Goal: Task Accomplishment & Management: Manage account settings

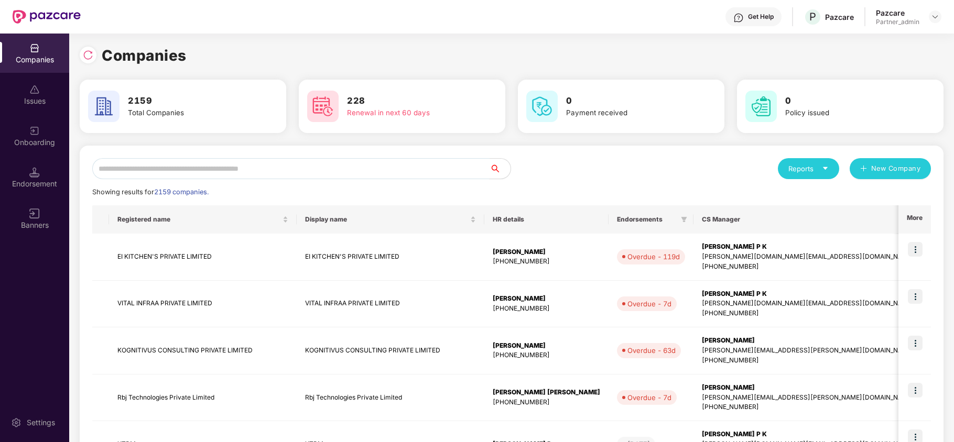
click at [189, 172] on input "text" at bounding box center [290, 168] width 397 height 21
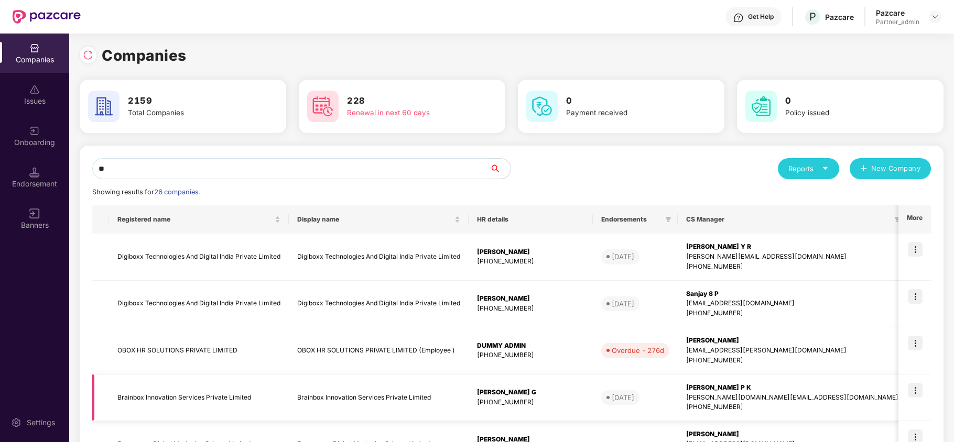
type input "*"
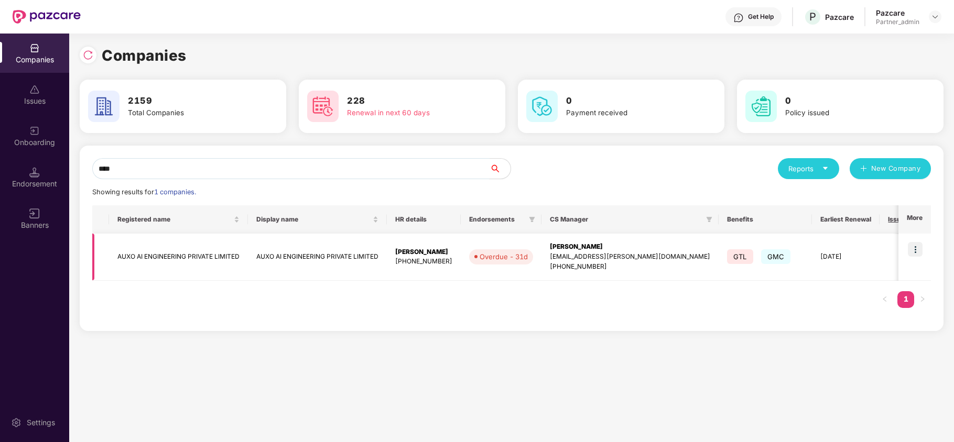
type input "****"
click at [915, 252] on img at bounding box center [915, 249] width 15 height 15
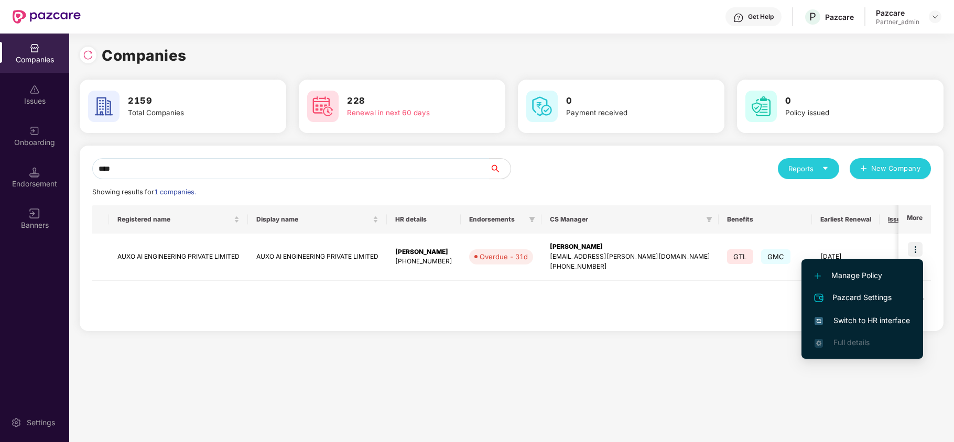
click at [869, 316] on span "Switch to HR interface" at bounding box center [862, 321] width 95 height 12
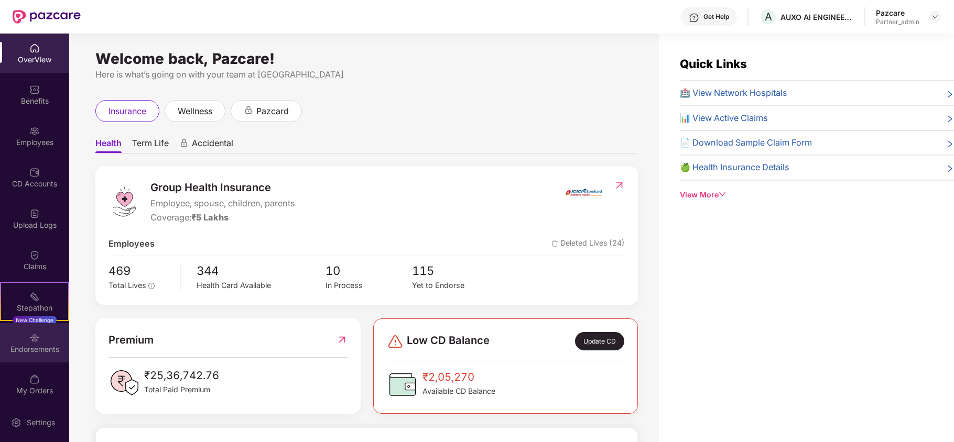
click at [39, 346] on div "Endorsements" at bounding box center [34, 349] width 69 height 10
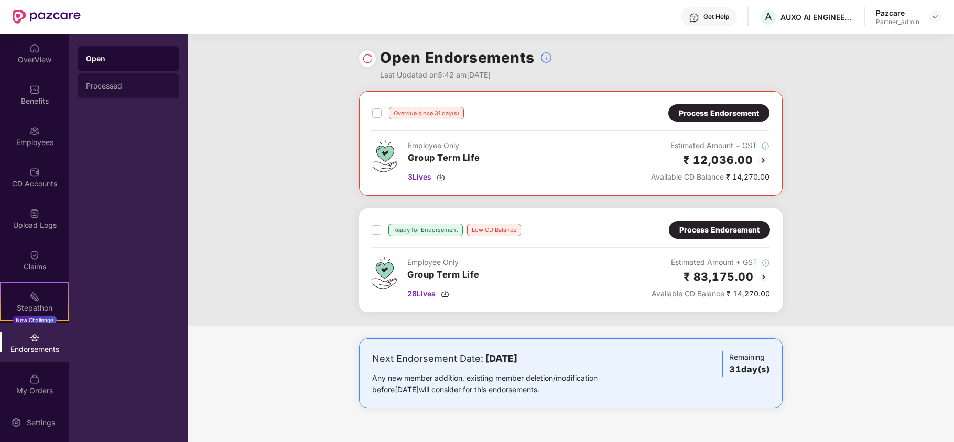
click at [99, 84] on div "Processed" at bounding box center [128, 86] width 85 height 8
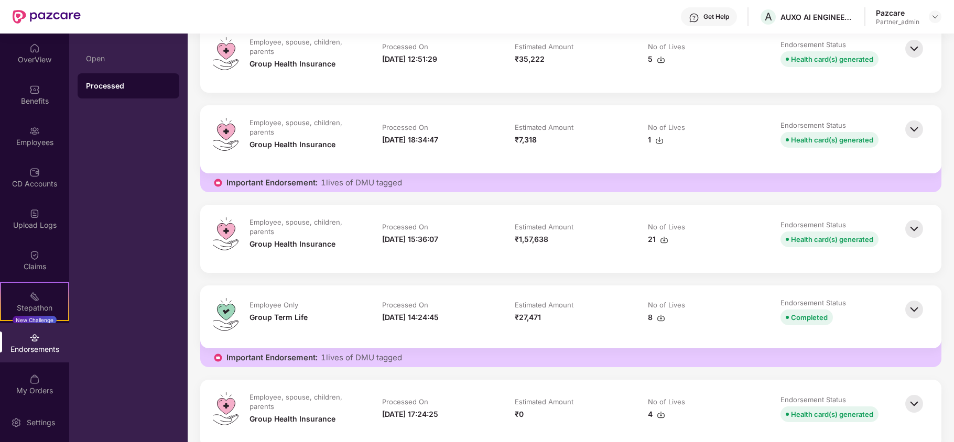
scroll to position [2097, 0]
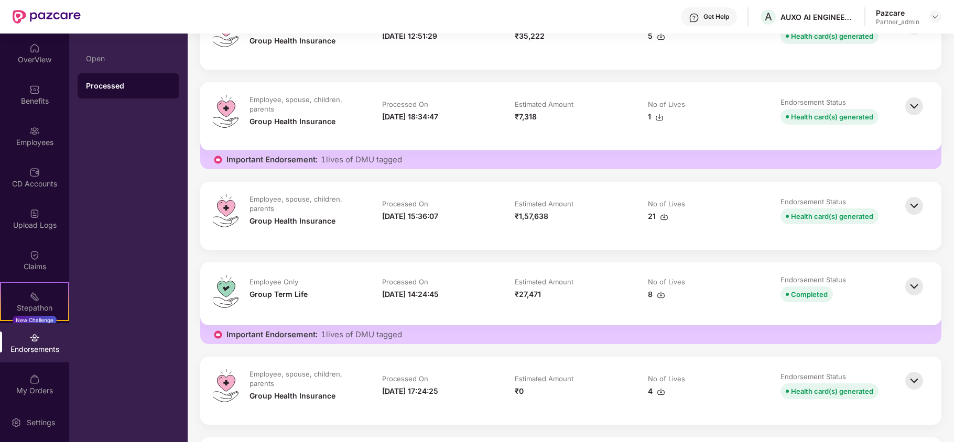
click at [918, 212] on img at bounding box center [914, 205] width 23 height 23
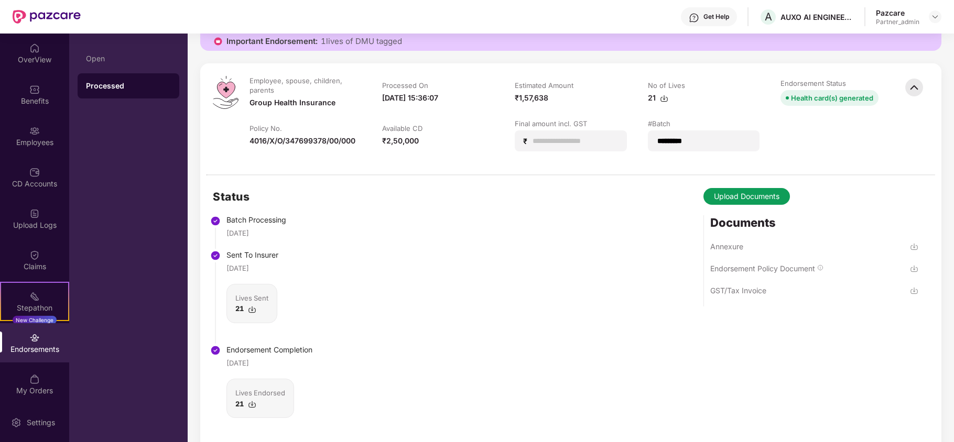
scroll to position [2236, 0]
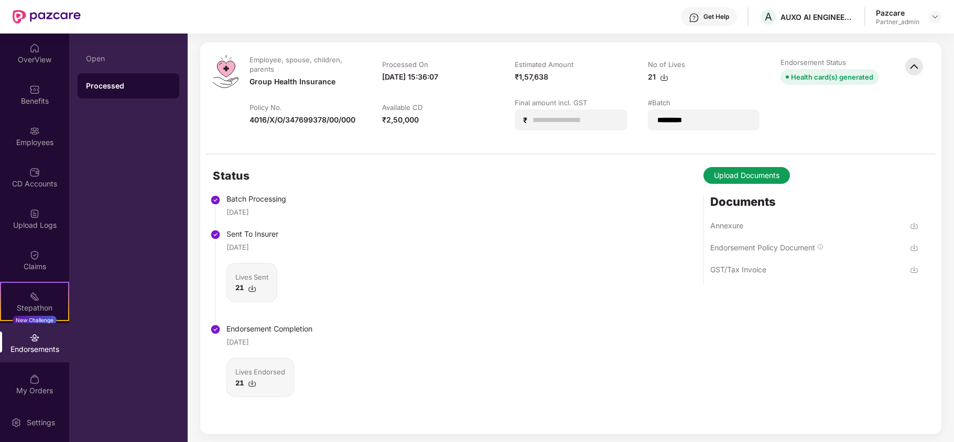
click at [913, 227] on img at bounding box center [914, 226] width 8 height 8
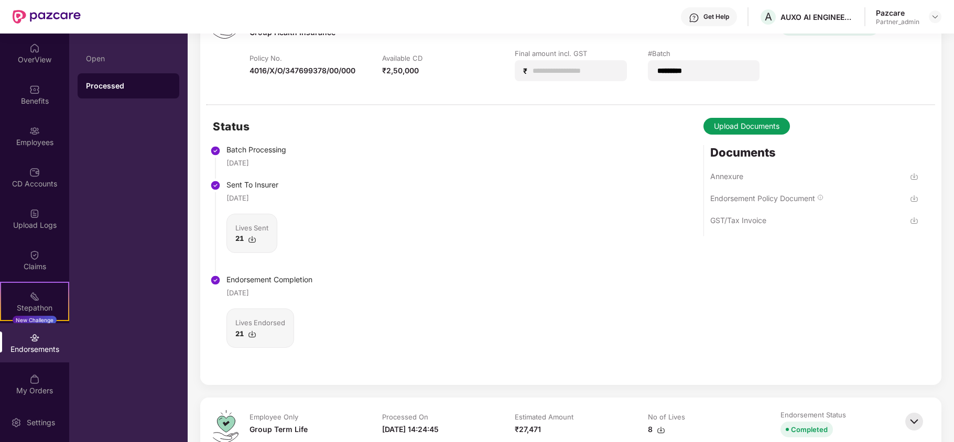
scroll to position [2307, 0]
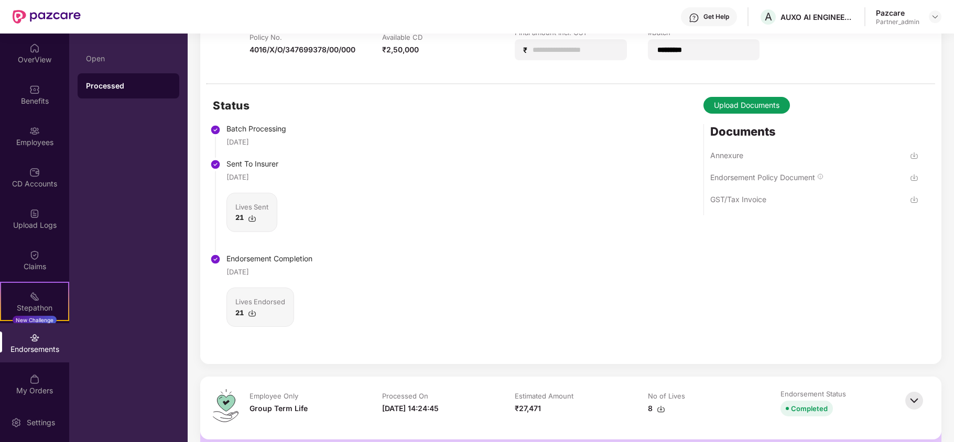
click at [254, 315] on img at bounding box center [252, 313] width 8 height 8
click at [254, 221] on img at bounding box center [252, 218] width 8 height 8
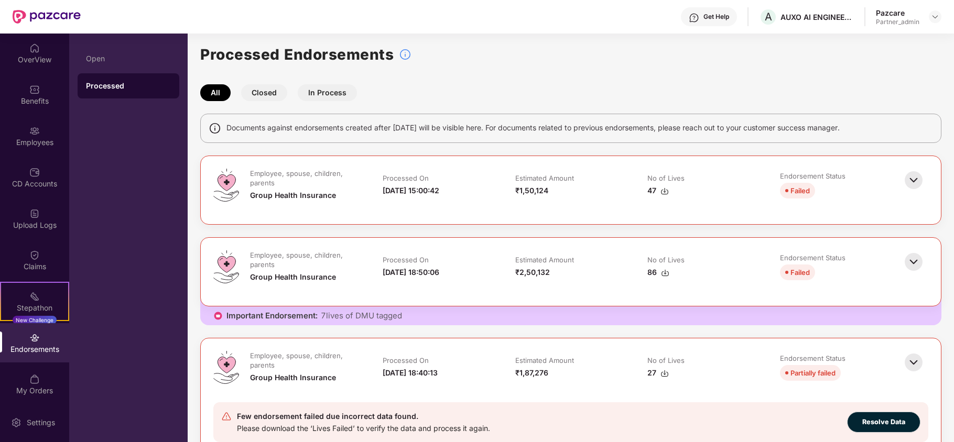
scroll to position [0, 0]
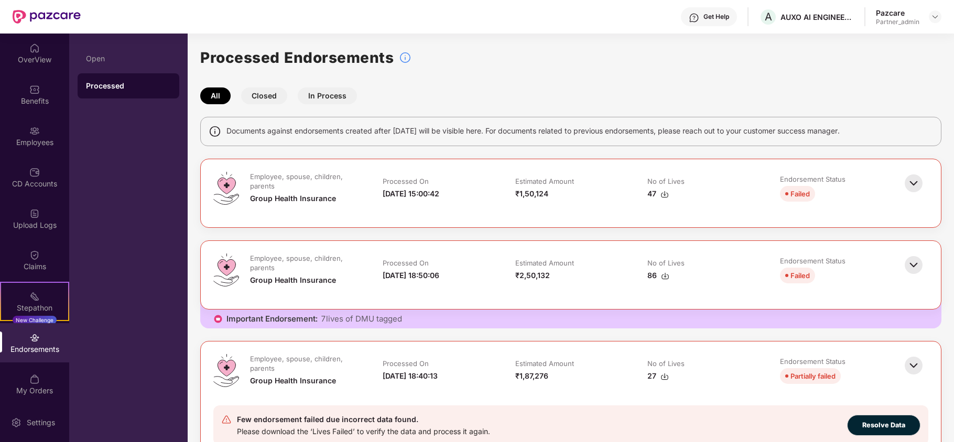
click at [321, 97] on button "In Process" at bounding box center [327, 96] width 59 height 17
click at [266, 93] on button "Closed" at bounding box center [264, 96] width 46 height 17
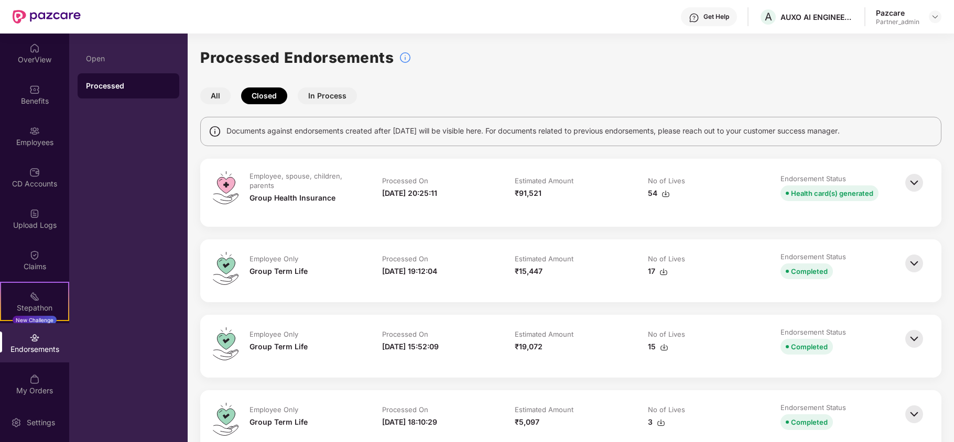
click at [222, 99] on button "All" at bounding box center [215, 96] width 30 height 17
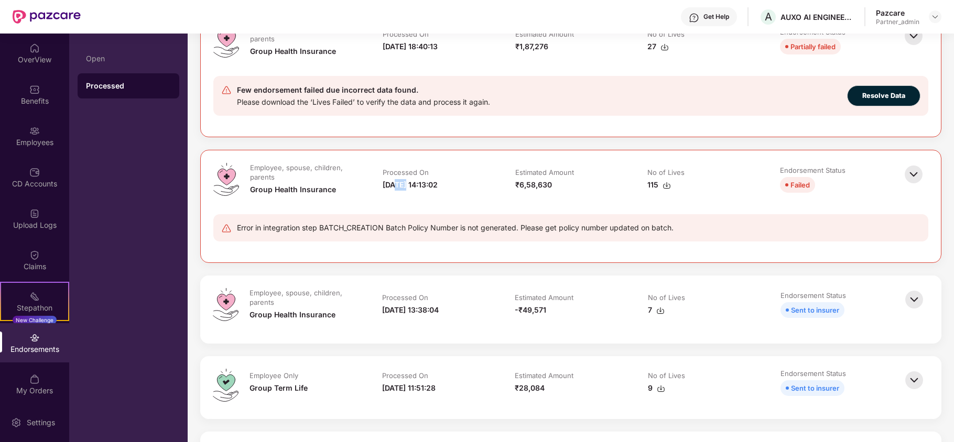
scroll to position [348, 0]
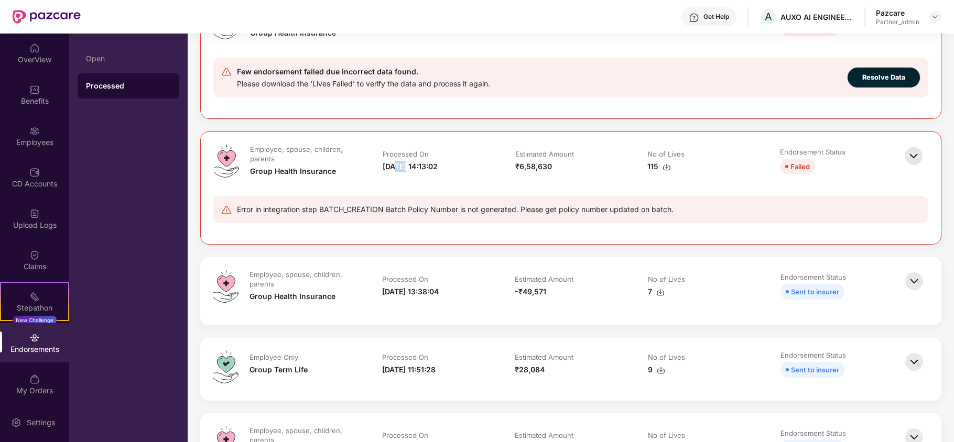
click at [913, 286] on img at bounding box center [914, 281] width 23 height 23
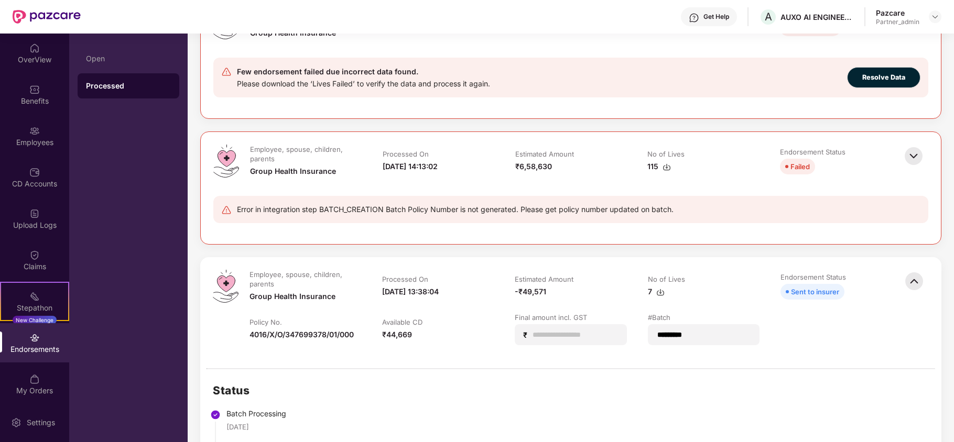
click at [914, 161] on img at bounding box center [913, 156] width 23 height 23
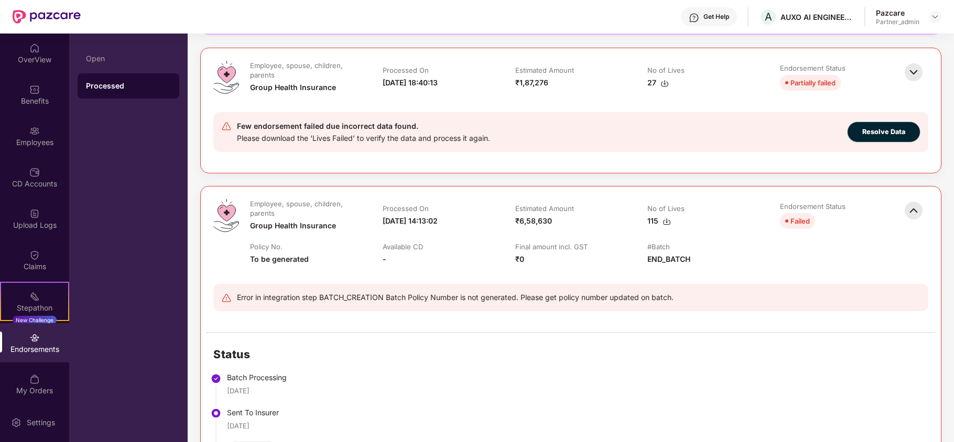
scroll to position [278, 0]
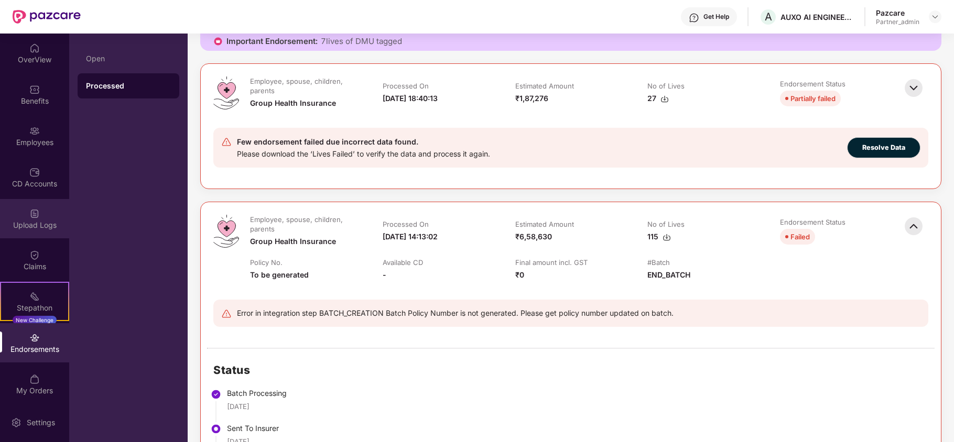
click at [2, 225] on div "Upload Logs" at bounding box center [34, 225] width 69 height 10
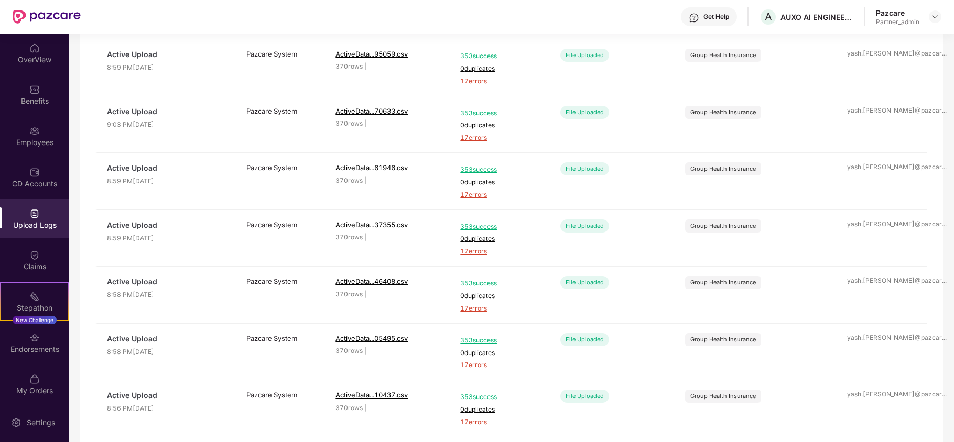
scroll to position [319, 0]
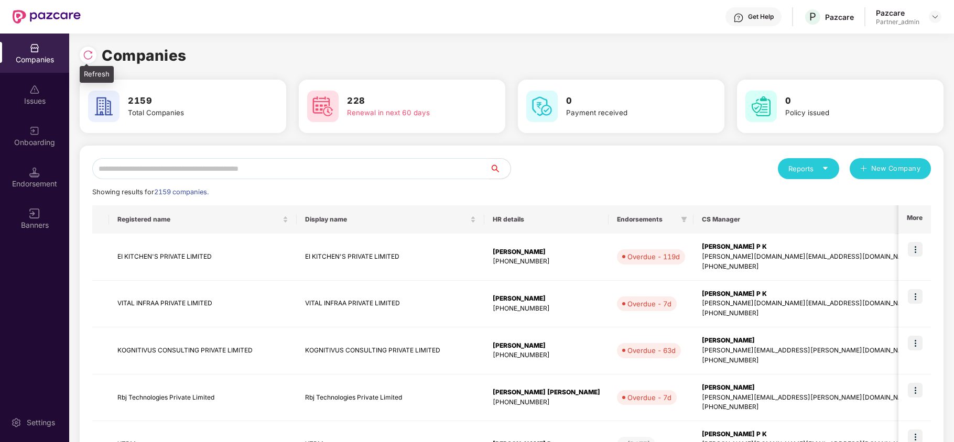
click at [83, 55] on img at bounding box center [88, 55] width 10 height 10
click at [231, 171] on input "text" at bounding box center [290, 168] width 397 height 21
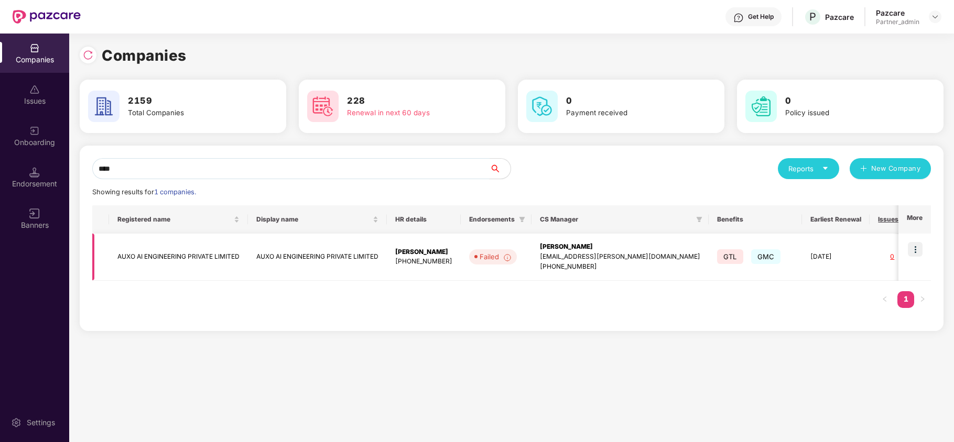
type input "****"
click at [910, 248] on img at bounding box center [915, 249] width 15 height 15
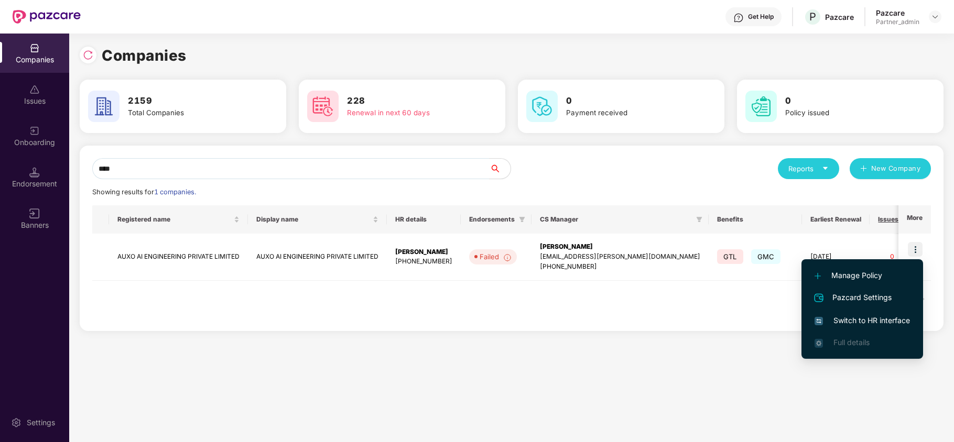
click at [871, 311] on li "Switch to HR interface" at bounding box center [863, 321] width 122 height 22
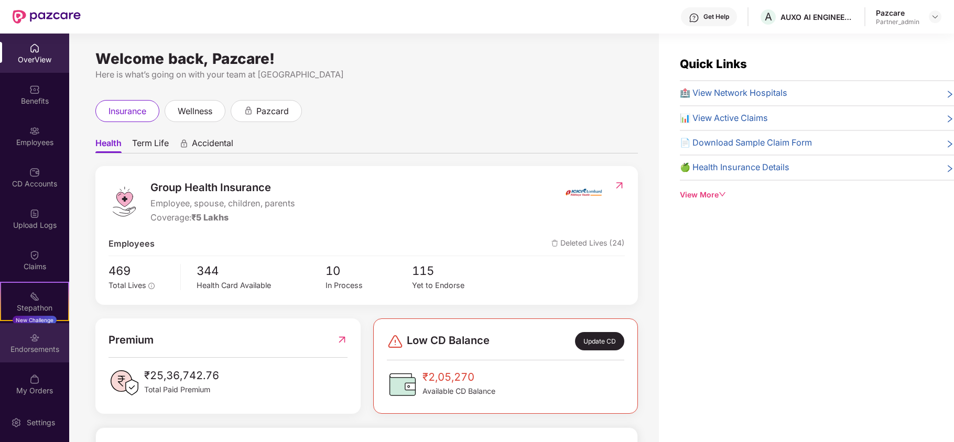
click at [25, 355] on div "Endorsements" at bounding box center [34, 342] width 69 height 39
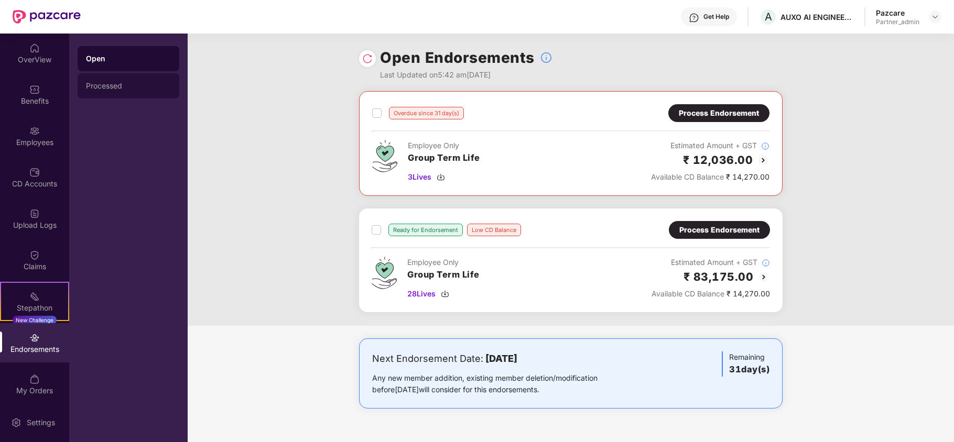
click at [107, 78] on div "Processed" at bounding box center [129, 85] width 102 height 25
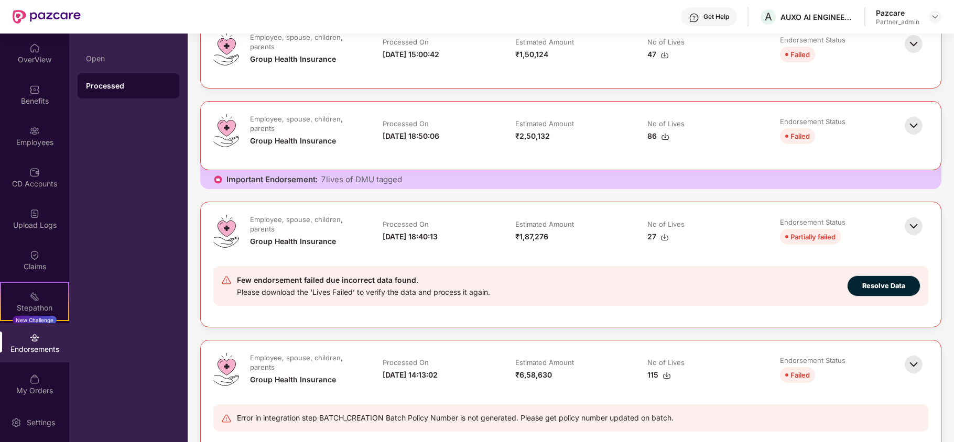
scroll to position [210, 0]
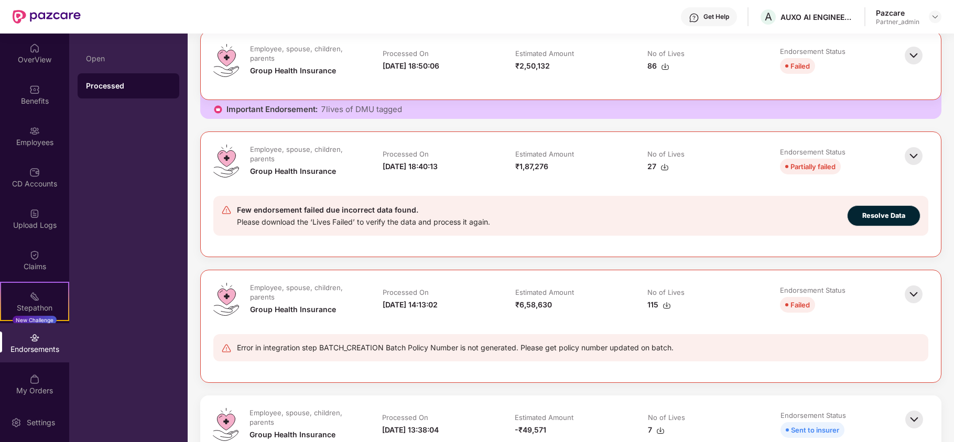
click at [911, 297] on img at bounding box center [913, 294] width 23 height 23
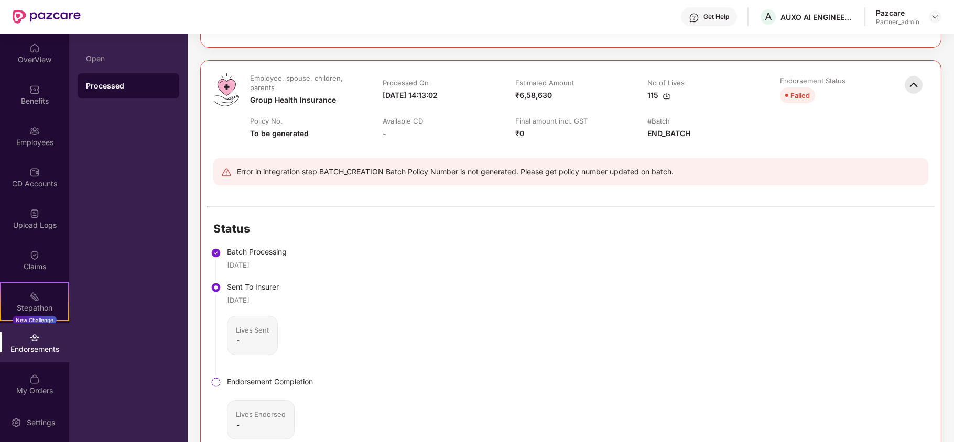
scroll to position [489, 0]
